Goal: Task Accomplishment & Management: Use online tool/utility

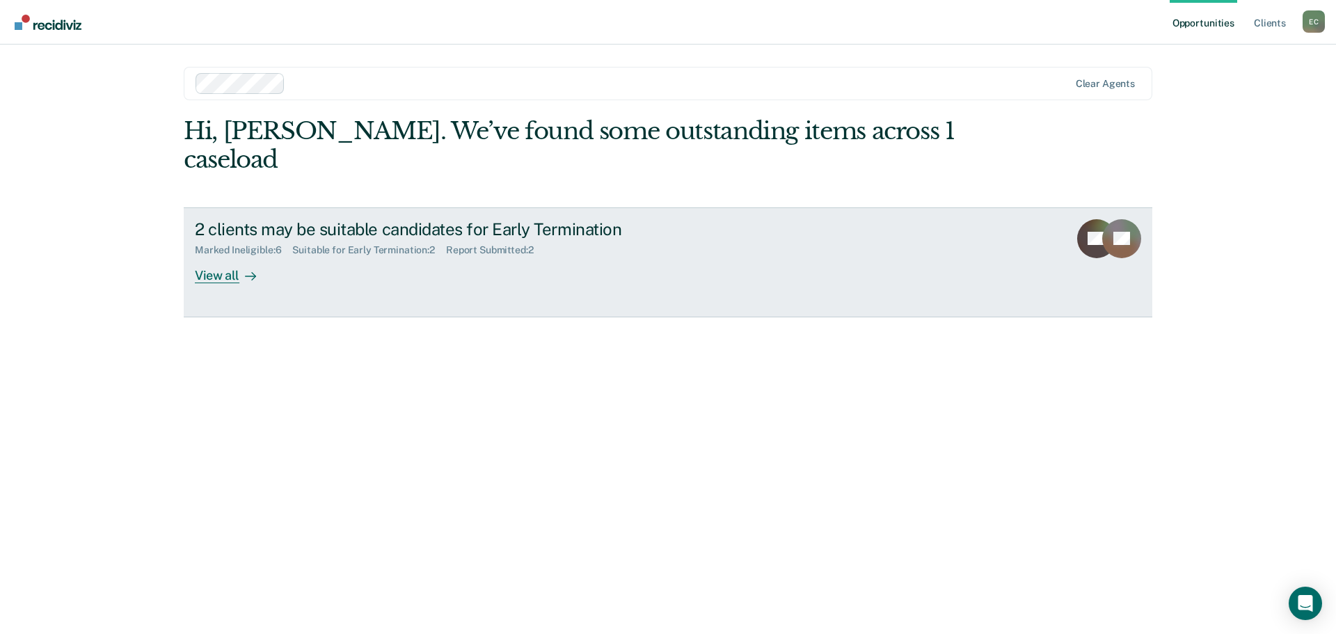
click at [207, 256] on div "View all" at bounding box center [234, 269] width 78 height 27
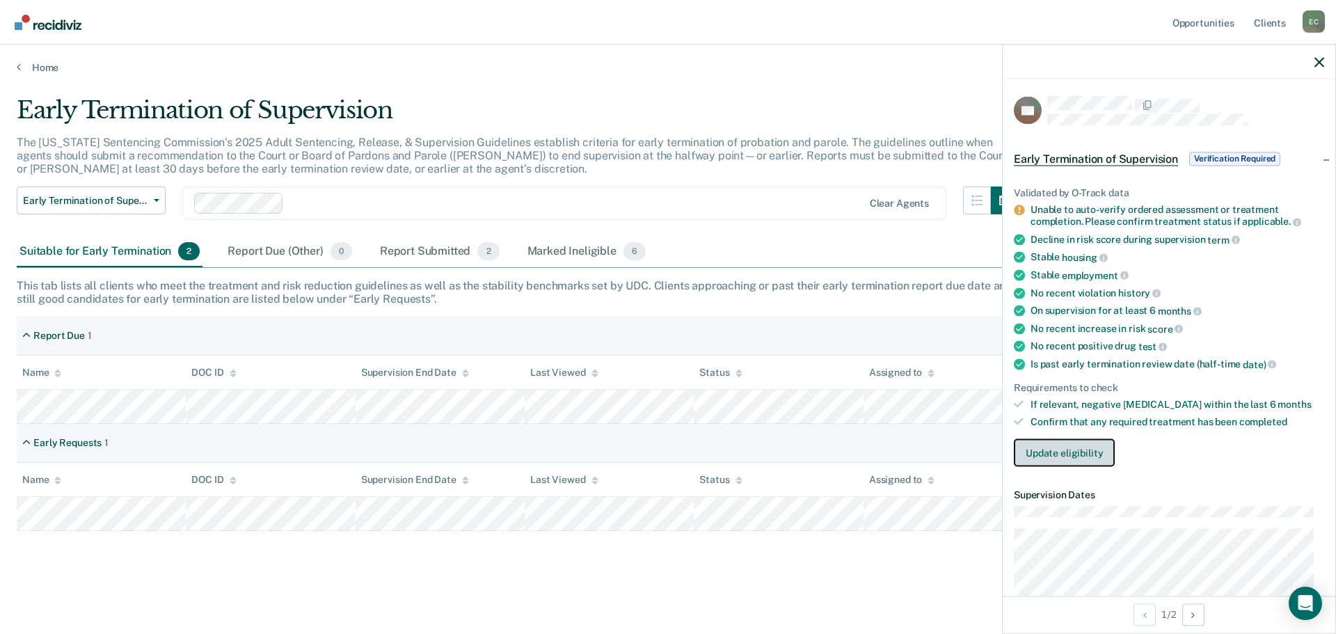
click at [1062, 450] on button "Update eligibility" at bounding box center [1064, 452] width 101 height 28
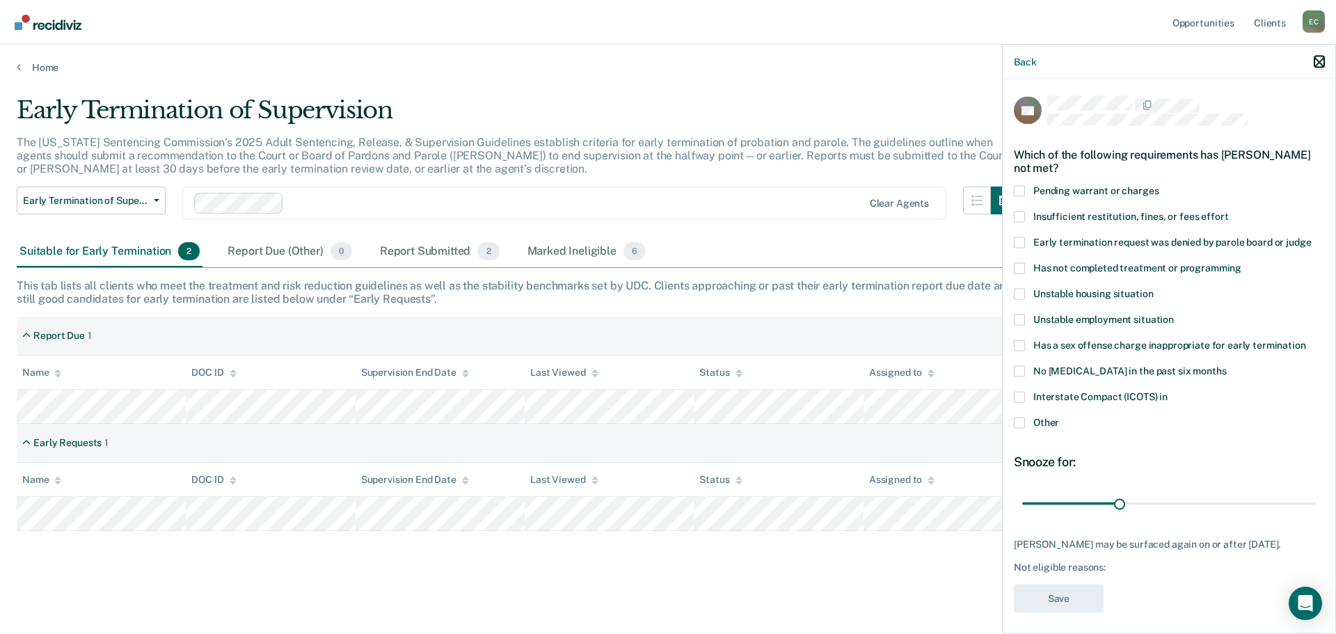
click at [1318, 59] on icon "button" at bounding box center [1319, 62] width 10 height 10
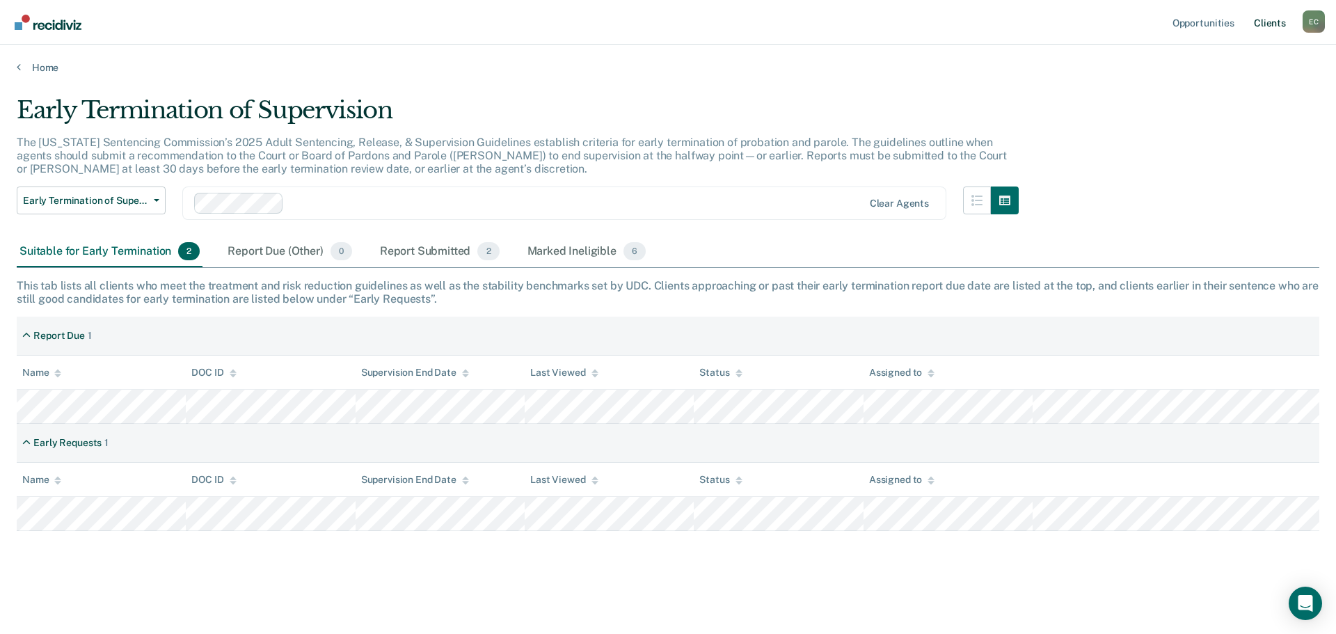
click at [1270, 22] on link "Client s" at bounding box center [1270, 22] width 38 height 45
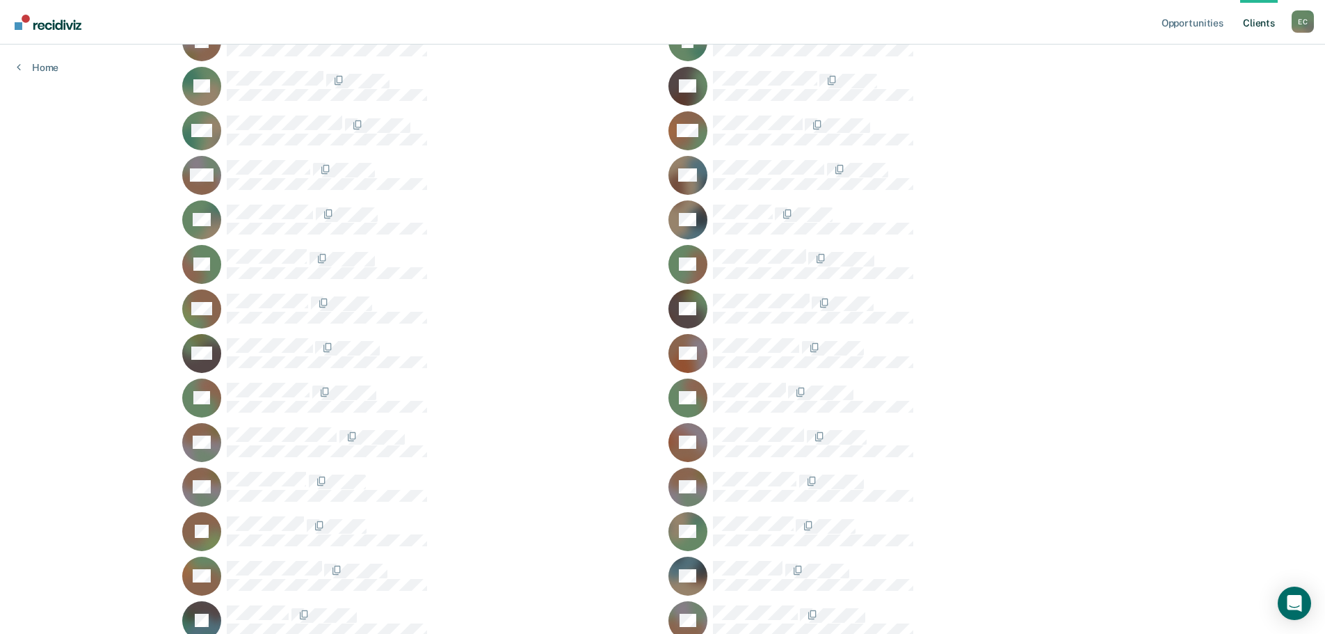
scroll to position [504, 0]
